Goal: Task Accomplishment & Management: Use online tool/utility

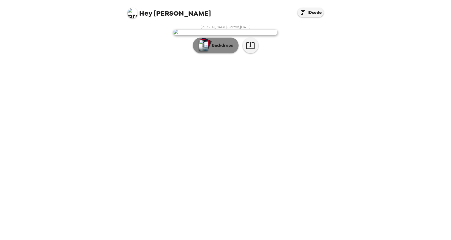
click at [226, 49] on p "Backdrops" at bounding box center [221, 45] width 24 height 6
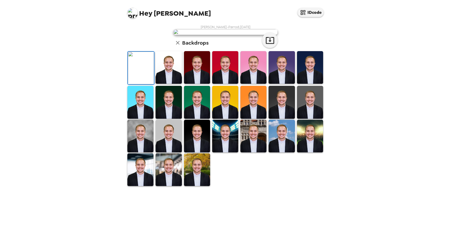
scroll to position [79, 0]
click at [313, 119] on img at bounding box center [310, 102] width 26 height 33
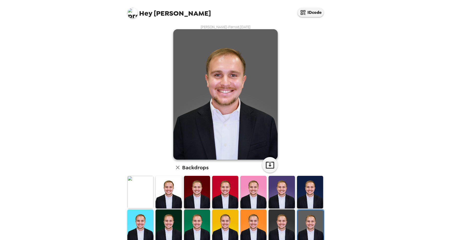
scroll to position [0, 0]
click at [272, 162] on icon "button" at bounding box center [270, 165] width 8 height 7
click at [201, 198] on img at bounding box center [197, 192] width 26 height 33
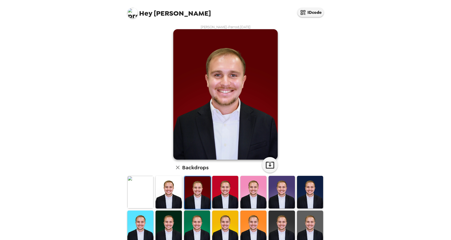
click at [170, 195] on img at bounding box center [169, 192] width 26 height 33
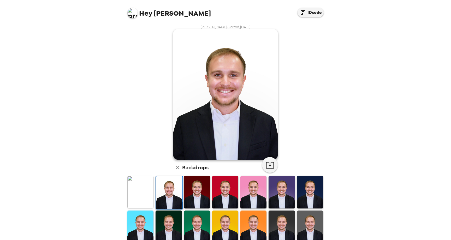
click at [190, 189] on img at bounding box center [197, 192] width 26 height 33
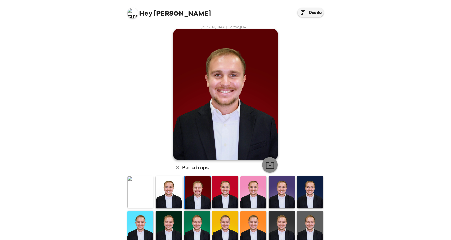
click at [273, 166] on icon "button" at bounding box center [270, 165] width 9 height 9
click at [228, 190] on img at bounding box center [225, 192] width 26 height 33
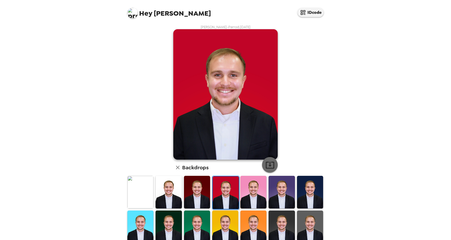
click at [273, 164] on icon "button" at bounding box center [270, 165] width 9 height 9
click at [146, 195] on img at bounding box center [140, 192] width 26 height 33
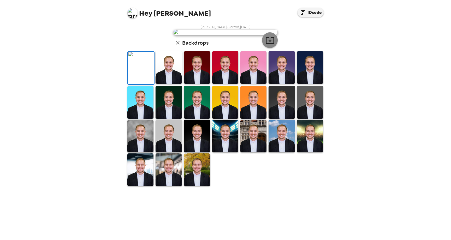
click at [270, 44] on icon "button" at bounding box center [270, 40] width 8 height 7
click at [195, 153] on img at bounding box center [197, 136] width 26 height 33
